Goal: Information Seeking & Learning: Learn about a topic

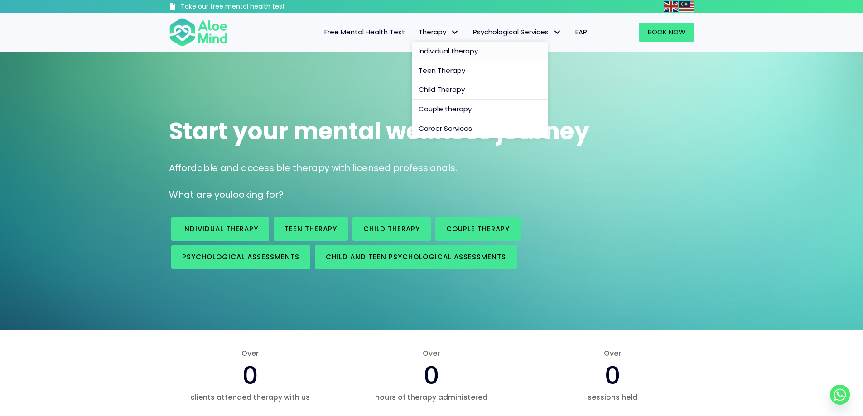
click at [448, 49] on span "Individual therapy" at bounding box center [447, 51] width 59 height 10
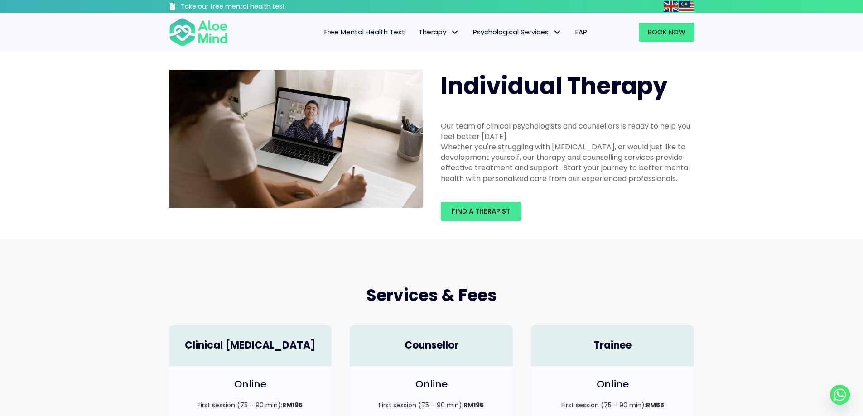
scroll to position [181, 0]
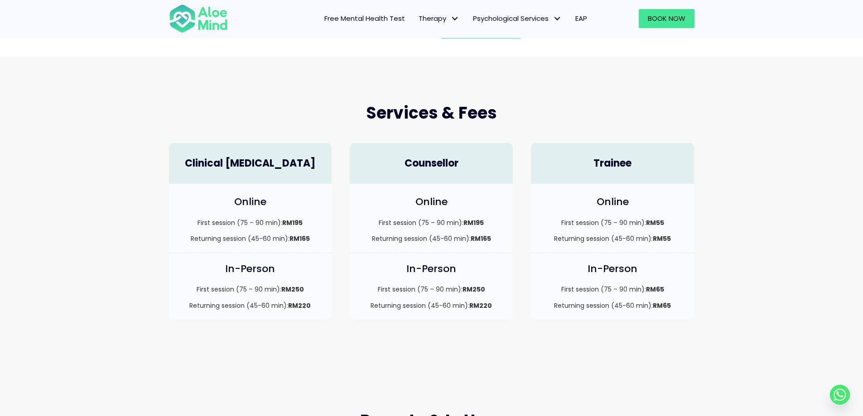
click at [245, 159] on h4 "Clinical [MEDICAL_DATA]" at bounding box center [250, 164] width 145 height 14
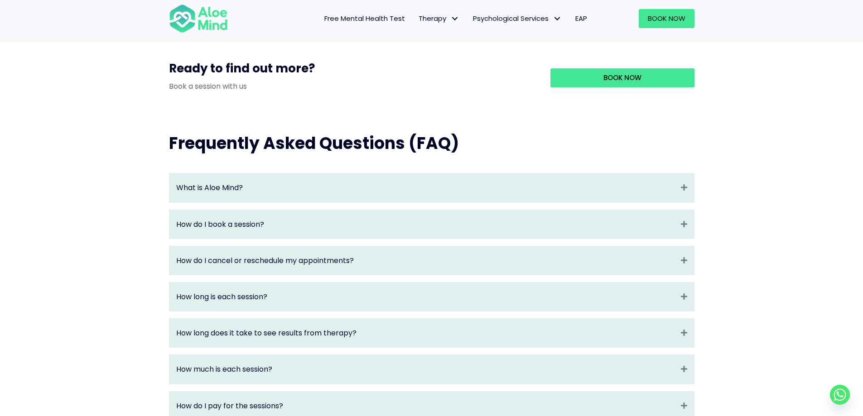
scroll to position [860, 0]
click at [596, 84] on link "Book Now" at bounding box center [622, 77] width 144 height 19
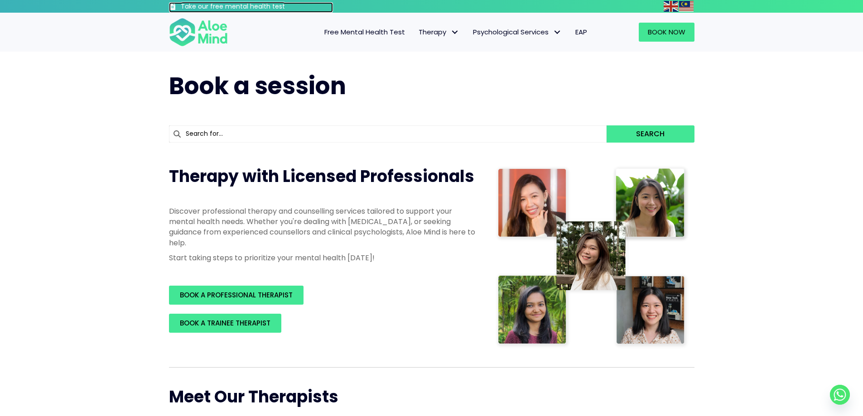
click at [231, 5] on h3 "Take our free mental health test" at bounding box center [257, 6] width 153 height 9
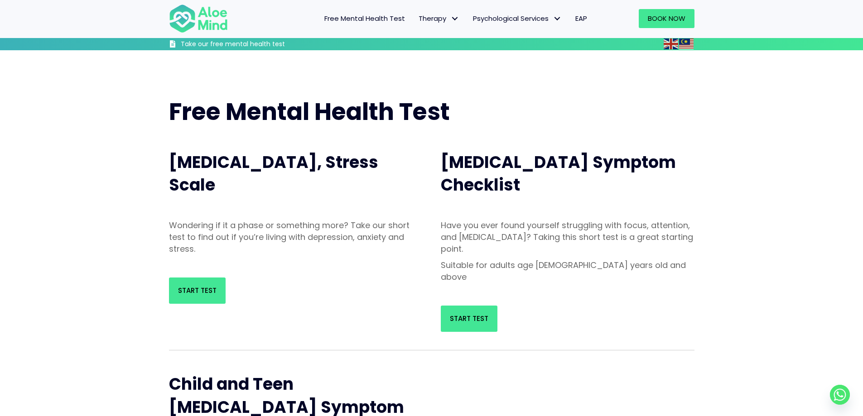
scroll to position [91, 0]
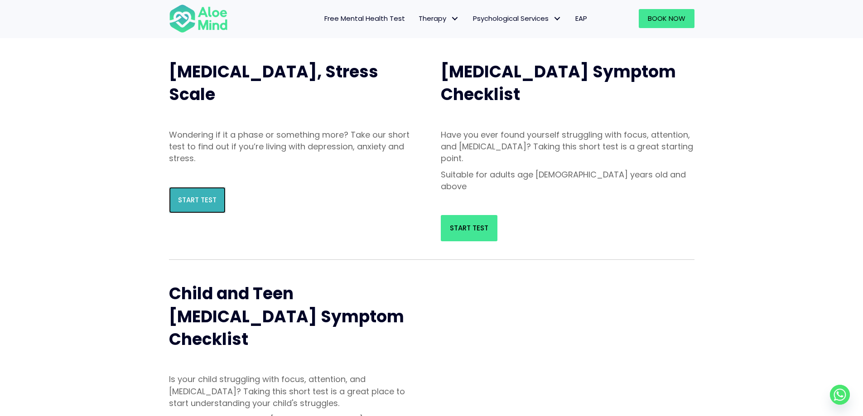
click at [210, 198] on span "Start Test" at bounding box center [197, 200] width 38 height 10
